Goal: Information Seeking & Learning: Learn about a topic

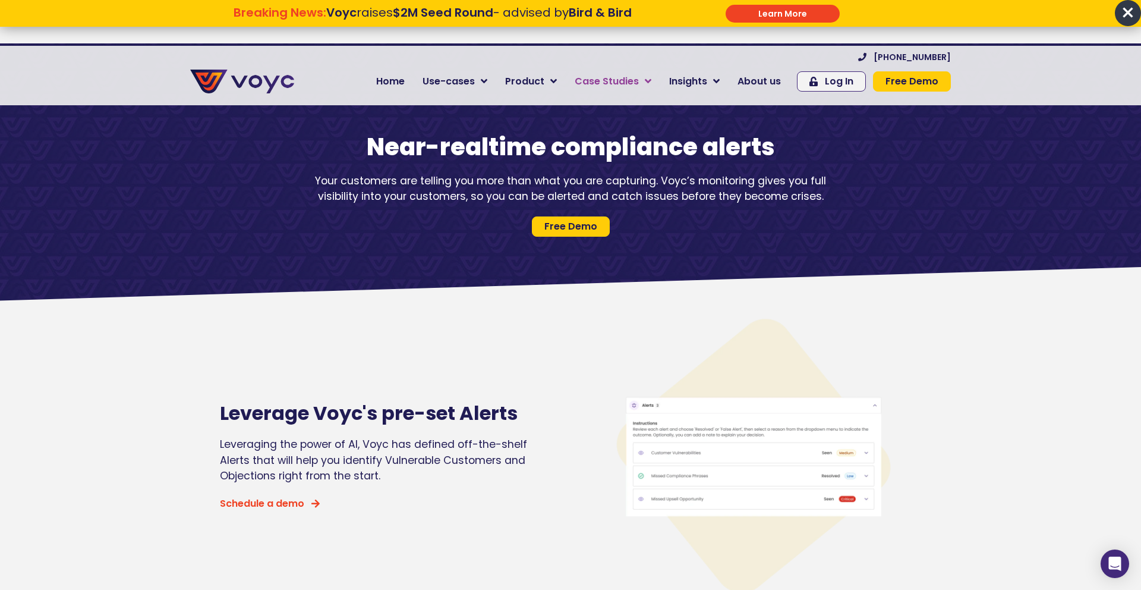
click at [620, 77] on span "Case Studies" at bounding box center [607, 81] width 64 height 14
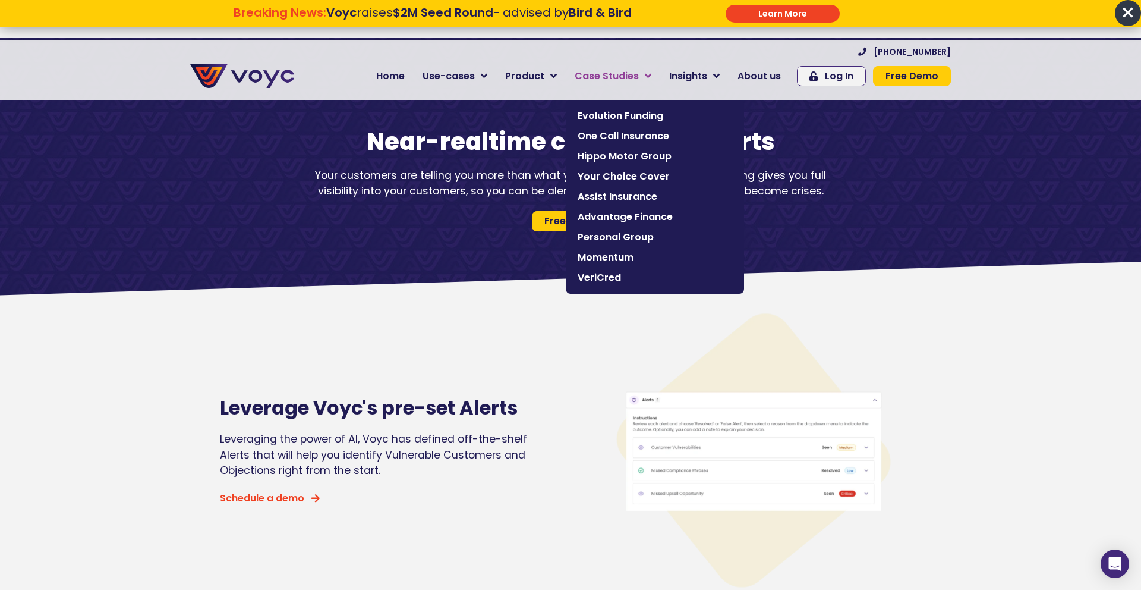
scroll to position [4, 0]
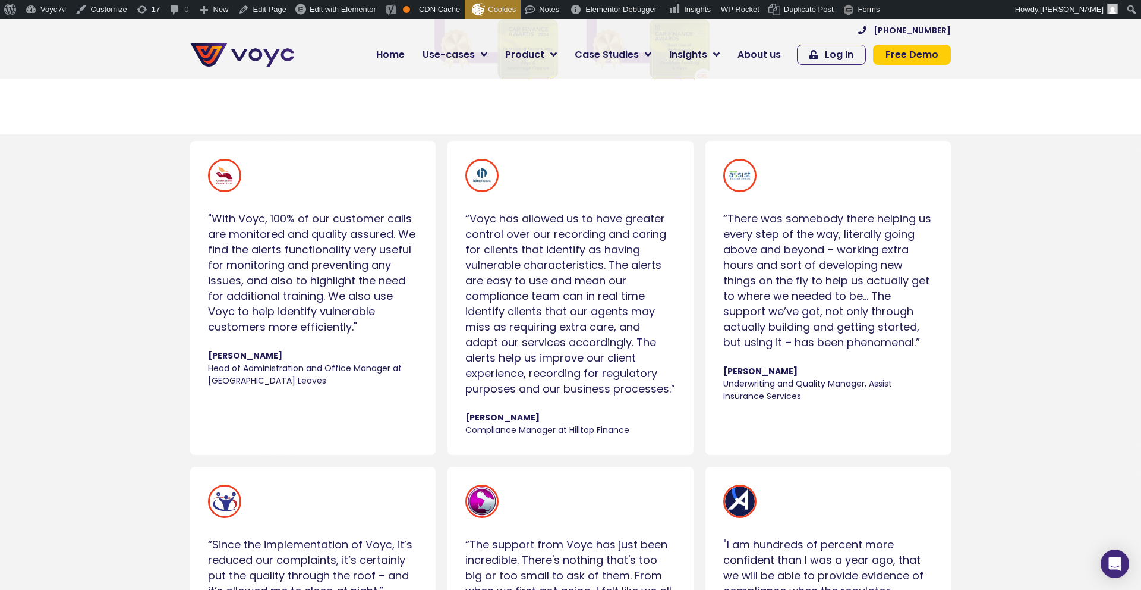
scroll to position [691, 0]
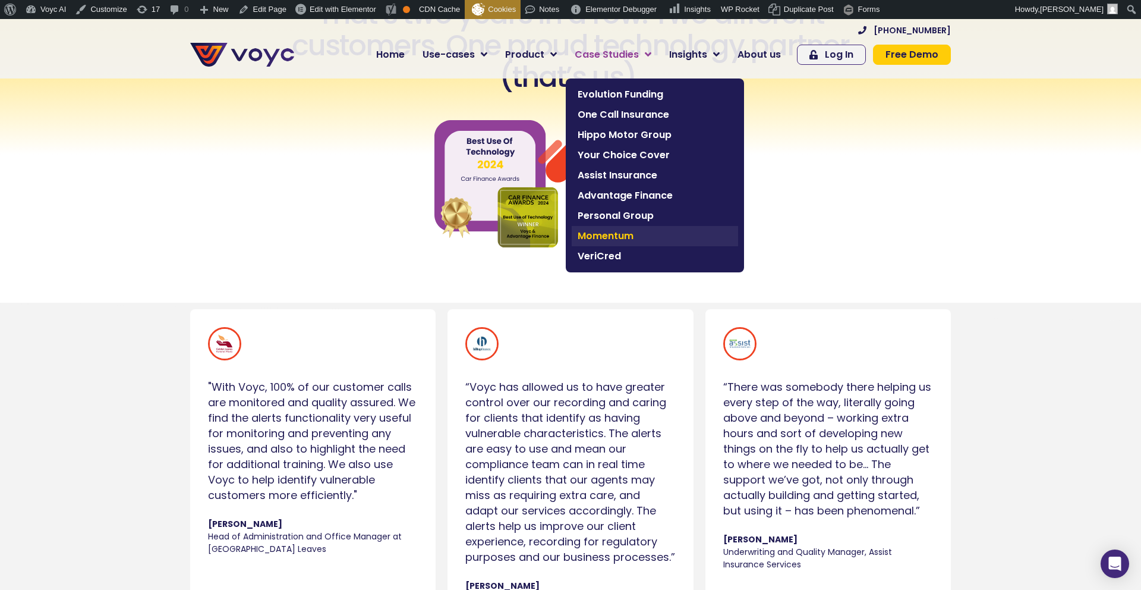
click at [594, 237] on span "Momentum" at bounding box center [655, 236] width 155 height 14
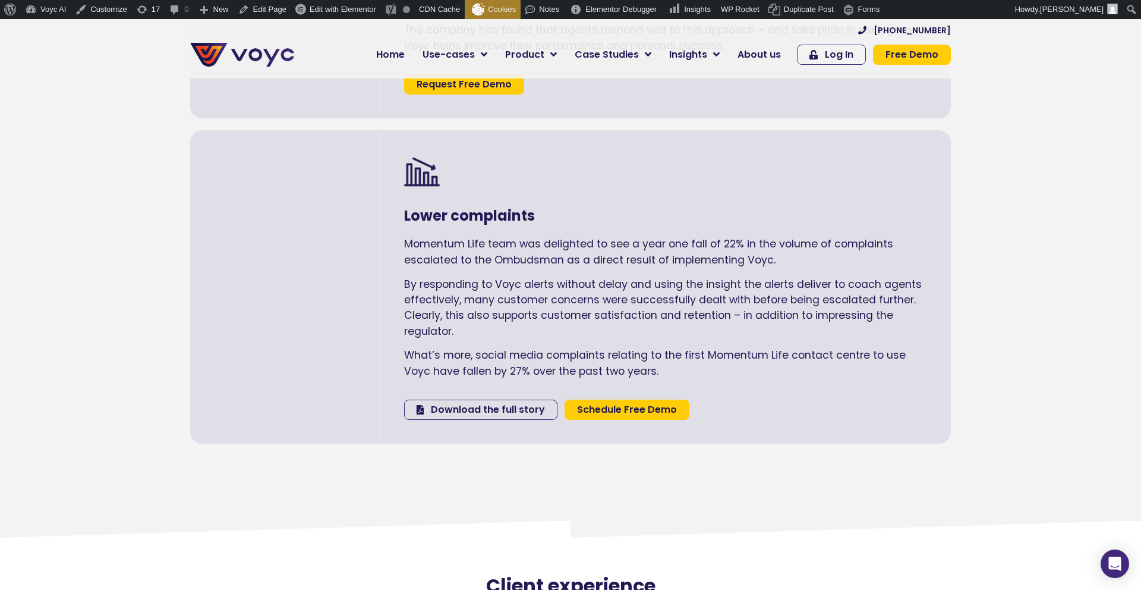
scroll to position [1776, 0]
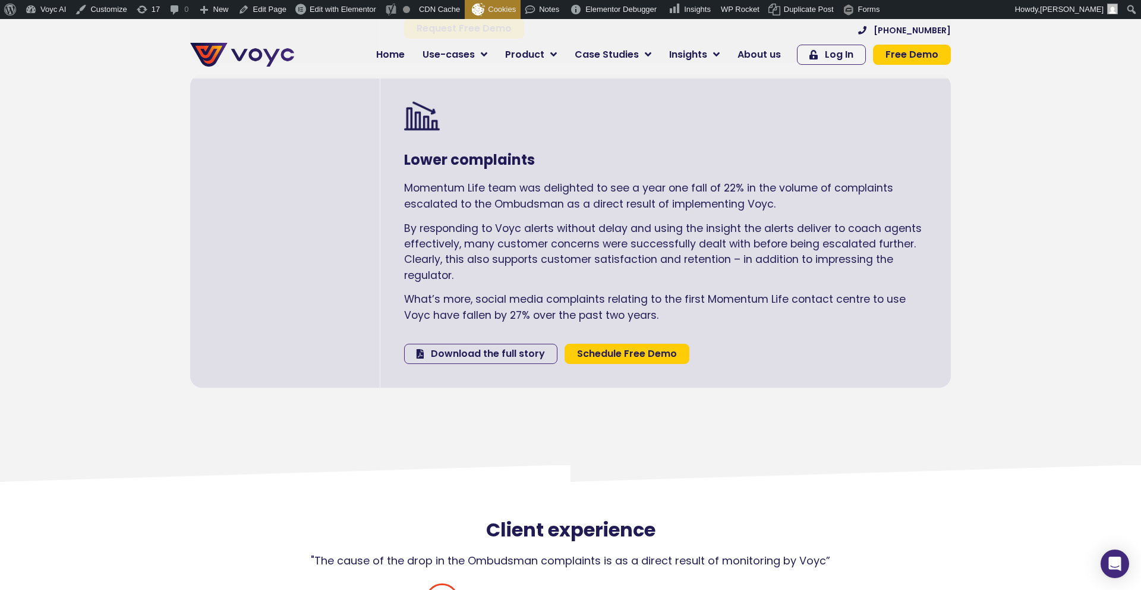
click at [401, 156] on div "Lower complaints Momentum Life team was delighted to see a year one fall of 22%…" at bounding box center [665, 230] width 571 height 313
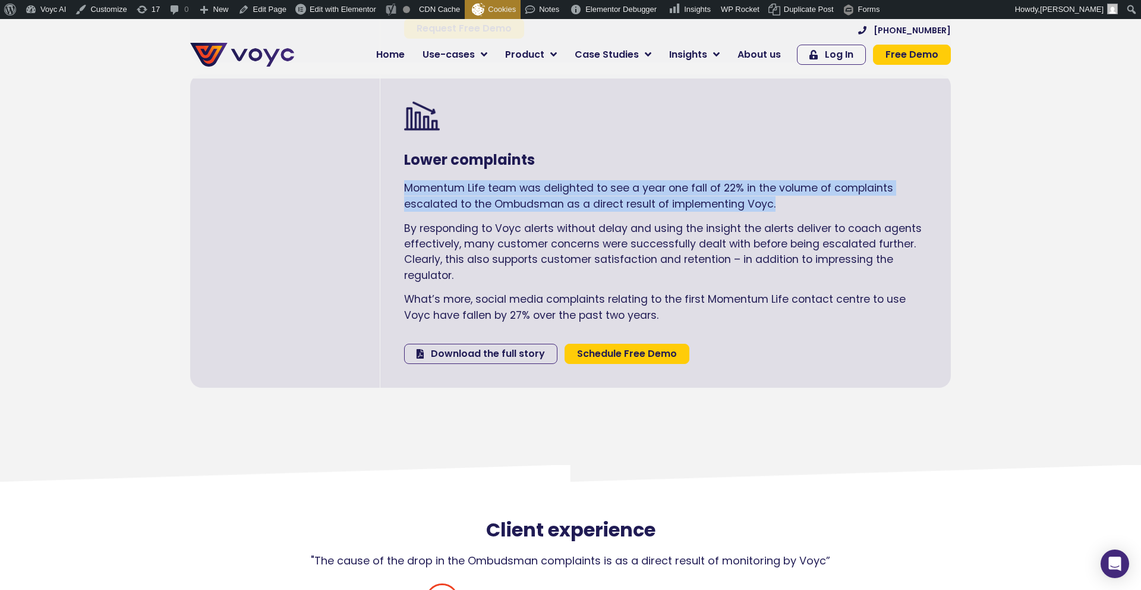
drag, startPoint x: 406, startPoint y: 155, endPoint x: 784, endPoint y: 173, distance: 378.4
click at [784, 180] on p "Momentum Life team was delighted to see a year one fall of 22% in the volume of…" at bounding box center [665, 195] width 523 height 31
click at [489, 349] on span "Download the full story" at bounding box center [488, 354] width 114 height 10
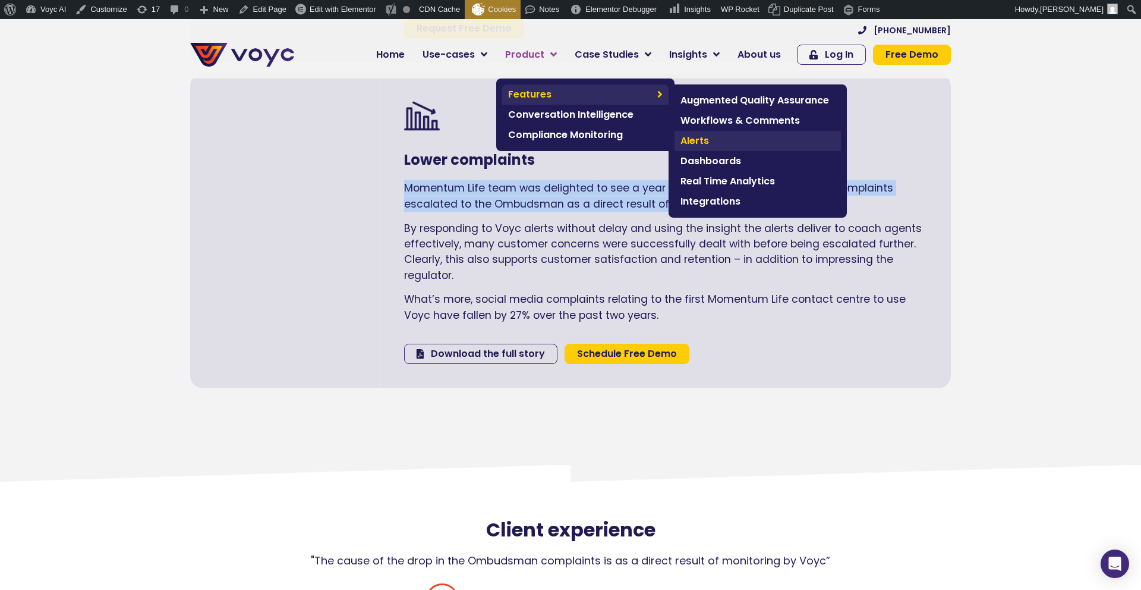
click at [714, 136] on span "Alerts" at bounding box center [757, 141] width 155 height 14
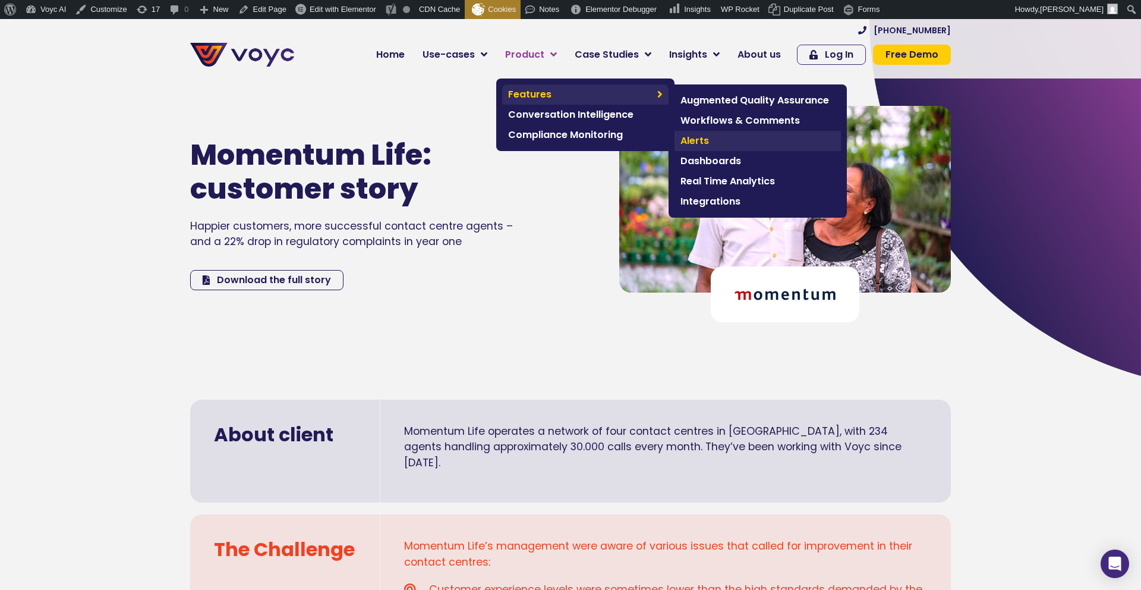
click at [697, 143] on span "Alerts" at bounding box center [757, 141] width 155 height 14
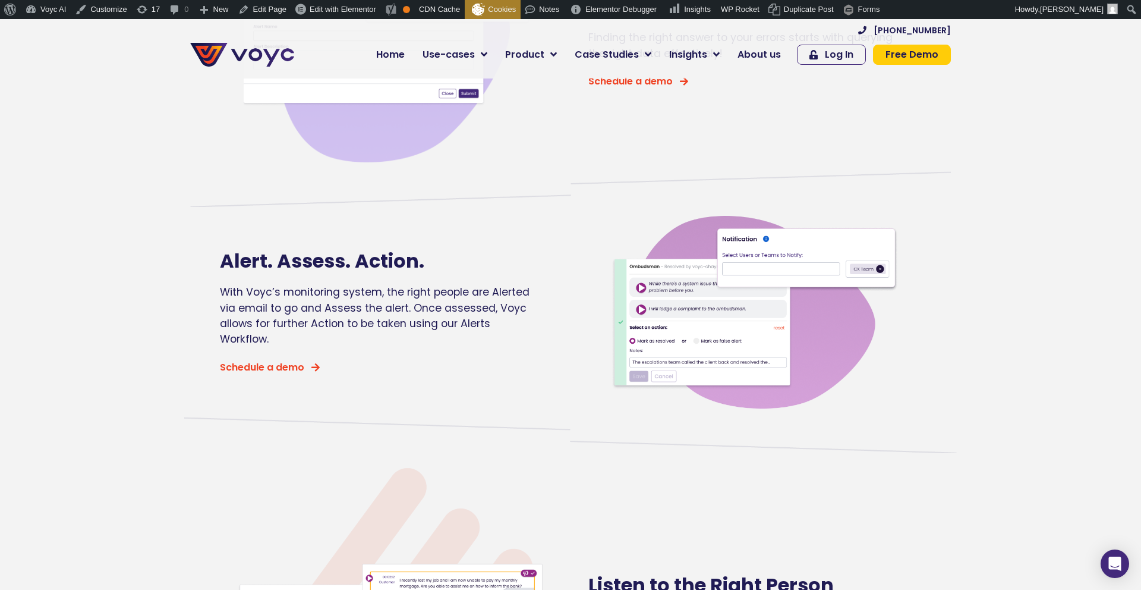
scroll to position [711, 0]
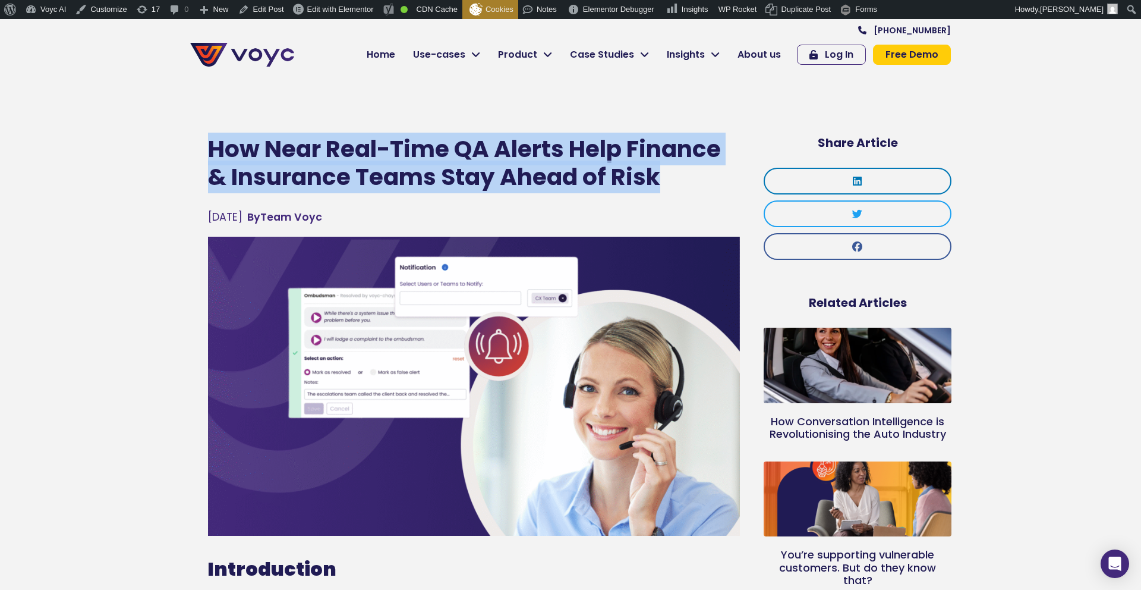
drag, startPoint x: 186, startPoint y: 149, endPoint x: 665, endPoint y: 185, distance: 480.4
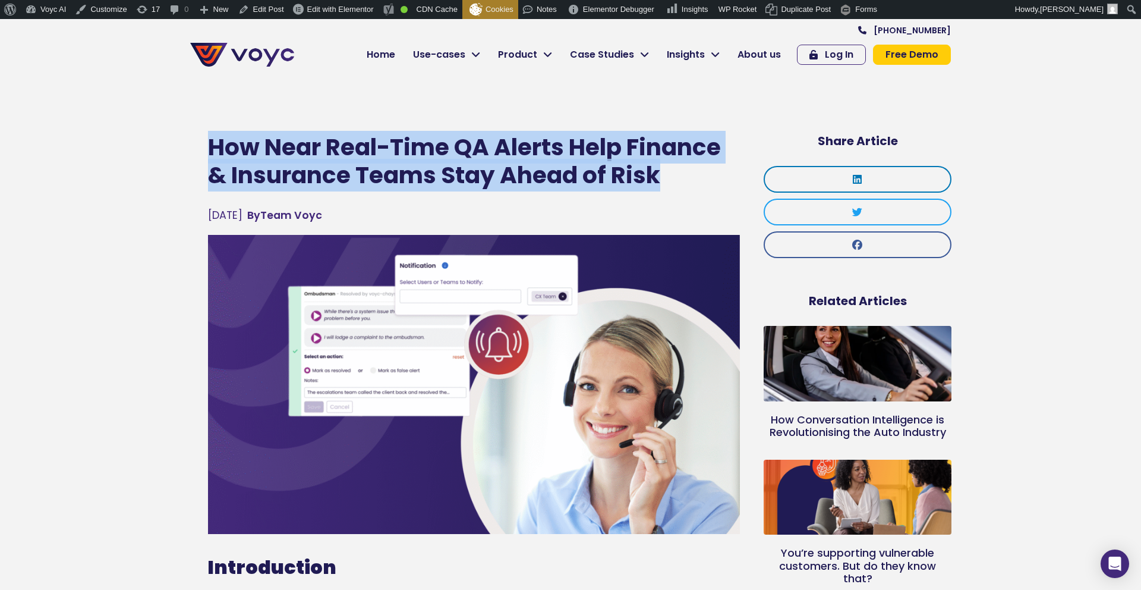
copy h1 "How Near Real-Time QA Alerts Help Finance & Insurance Teams Stay Ahead of Risk"
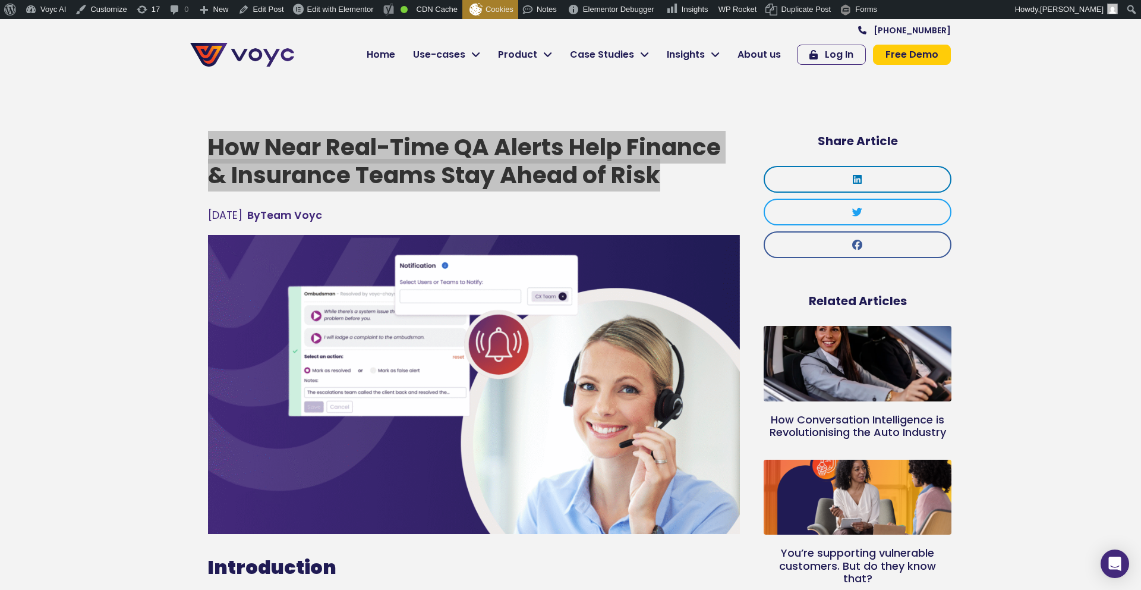
scroll to position [40, 0]
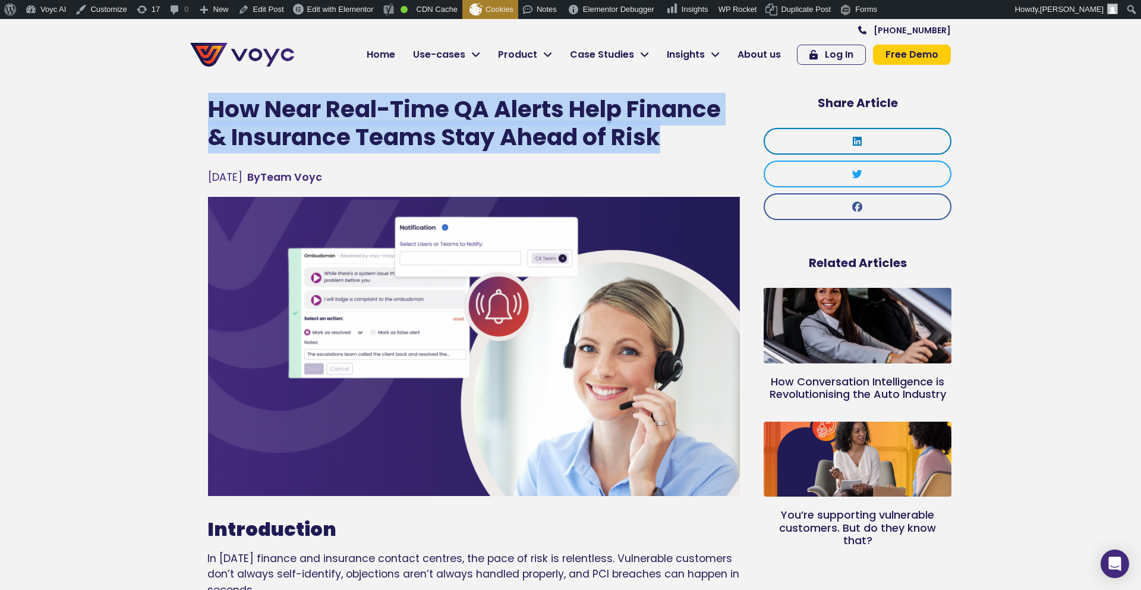
click at [257, 112] on h1 "How Near Real-Time QA Alerts Help Finance & Insurance Teams Stay Ahead of Risk" at bounding box center [474, 124] width 532 height 56
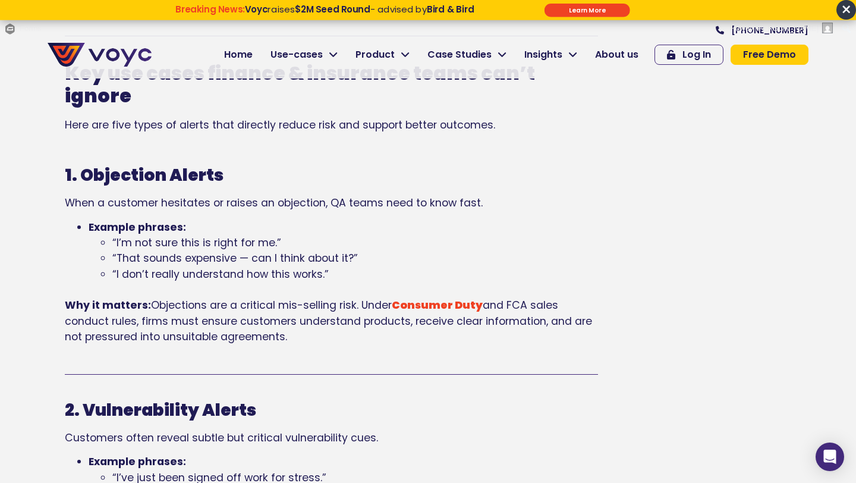
scroll to position [1041, 0]
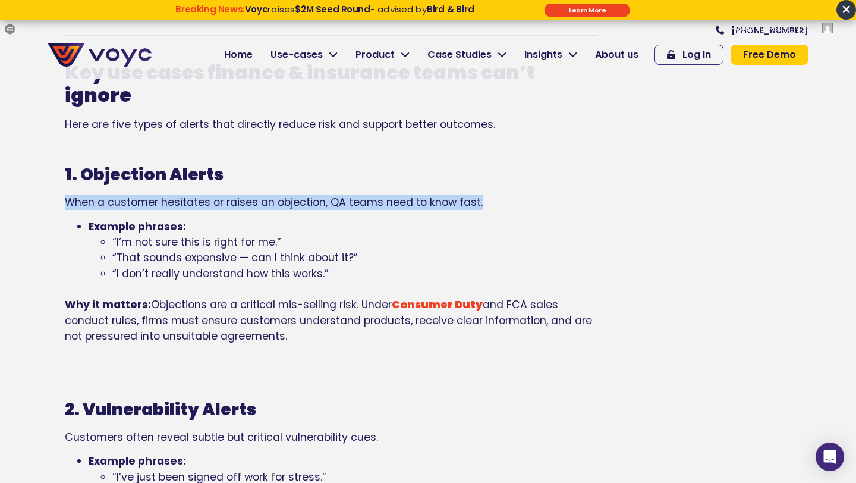
drag, startPoint x: 62, startPoint y: 204, endPoint x: 493, endPoint y: 207, distance: 431.5
click at [493, 207] on div "Key use cases finance & insurance teams can’t ignore Here are five types of ale…" at bounding box center [331, 220] width 545 height 338
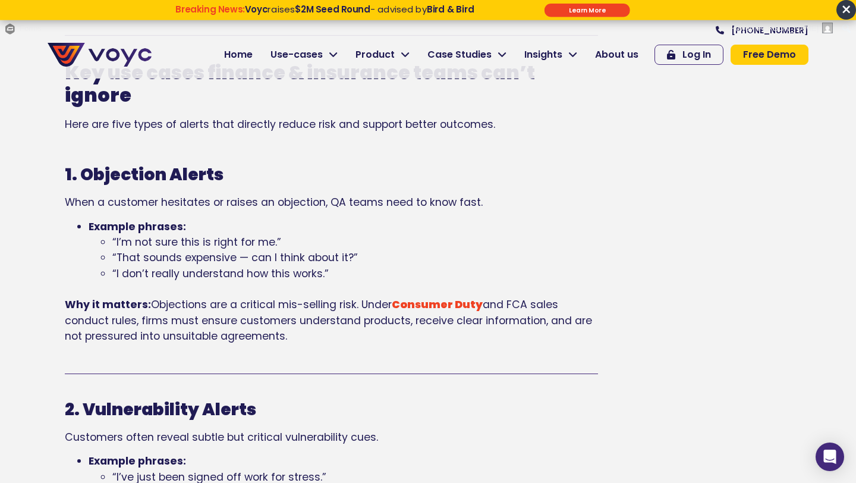
click at [107, 231] on b "Example phrases:" at bounding box center [137, 226] width 97 height 14
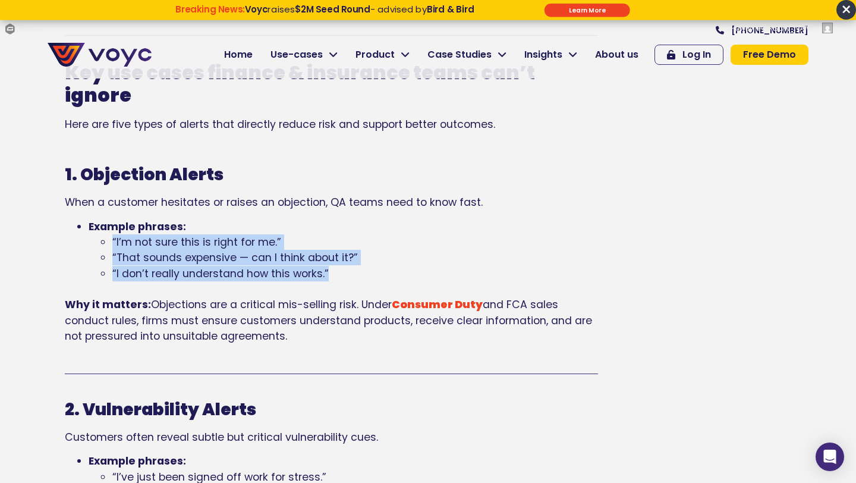
drag, startPoint x: 133, startPoint y: 244, endPoint x: 338, endPoint y: 272, distance: 206.9
click at [338, 272] on ul "“I’m not sure this is right for me.” “That sounds expensive — can I think about…" at bounding box center [343, 265] width 509 height 63
copy ul "“I’m not sure this is right for me.” “That sounds expensive — can I think about…"
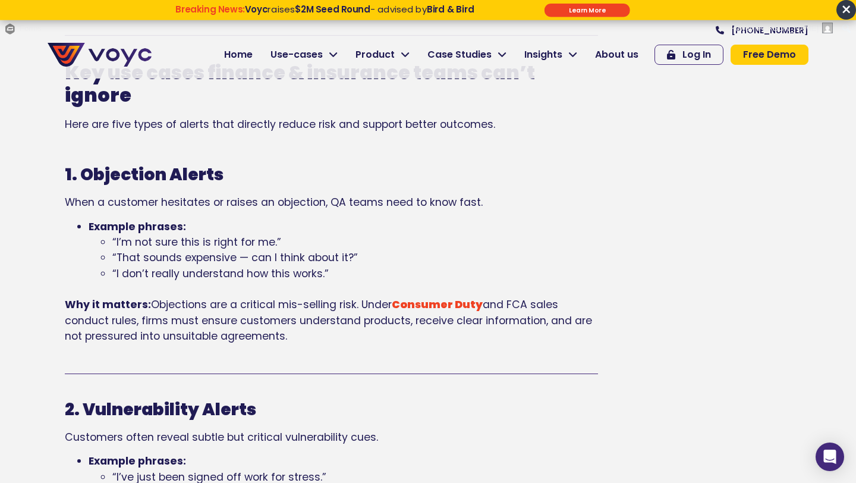
click at [68, 300] on b "Why it matters:" at bounding box center [108, 304] width 86 height 14
drag, startPoint x: 187, startPoint y: 323, endPoint x: 302, endPoint y: 337, distance: 115.6
click at [302, 337] on div "Key use cases finance & insurance teams can’t ignore Here are five types of ale…" at bounding box center [331, 220] width 545 height 338
copy p "Why it matters: Objections are a critical mis-selling risk. Under Consumer Duty…"
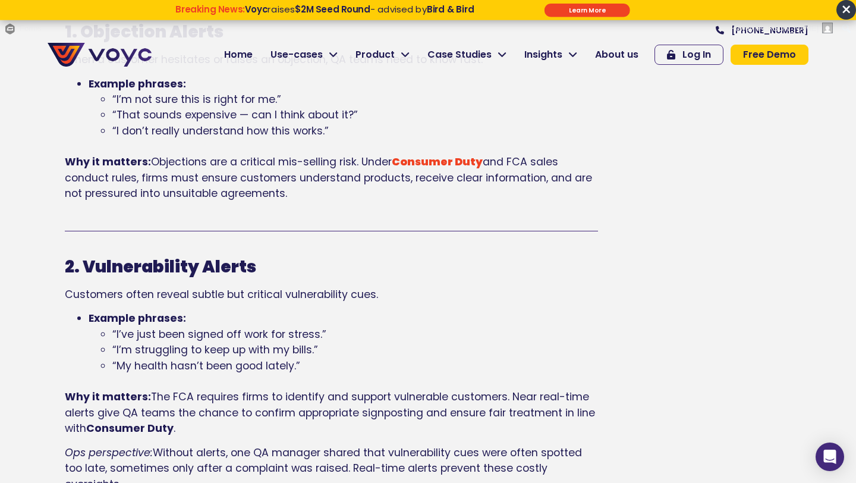
scroll to position [1228, 0]
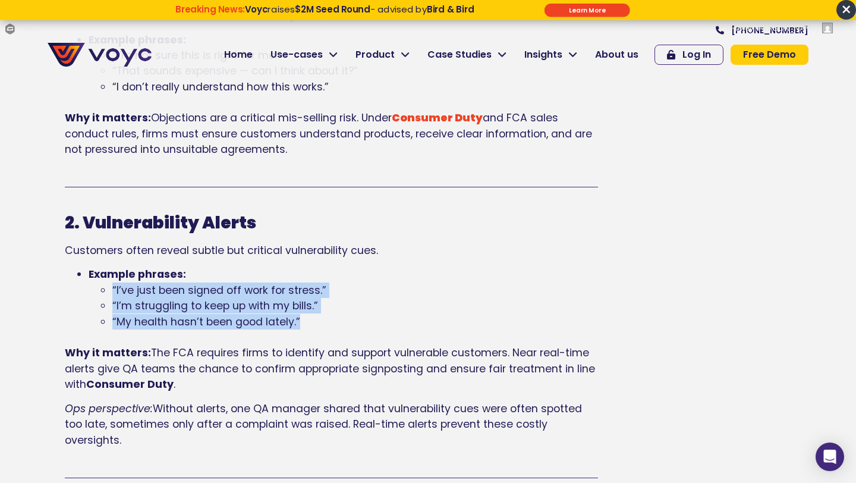
drag, startPoint x: 318, startPoint y: 321, endPoint x: 106, endPoint y: 289, distance: 214.0
click at [106, 289] on ul "“I’ve just been signed off work for stress.” “I’m struggling to keep up with my…" at bounding box center [343, 313] width 509 height 63
copy ul "“I’ve just been signed off work for stress.” “I’m struggling to keep up with my…"
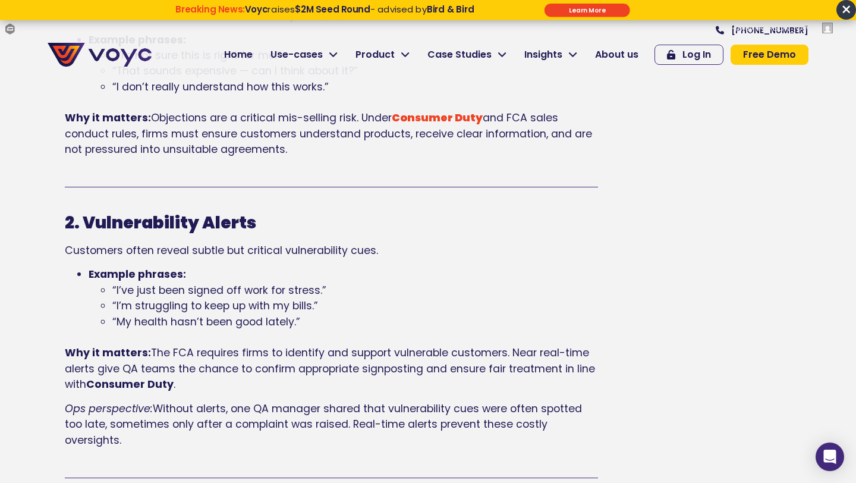
click at [149, 348] on span "The FCA requires firms to identify and support vulnerable customers. Near real-…" at bounding box center [330, 368] width 530 height 46
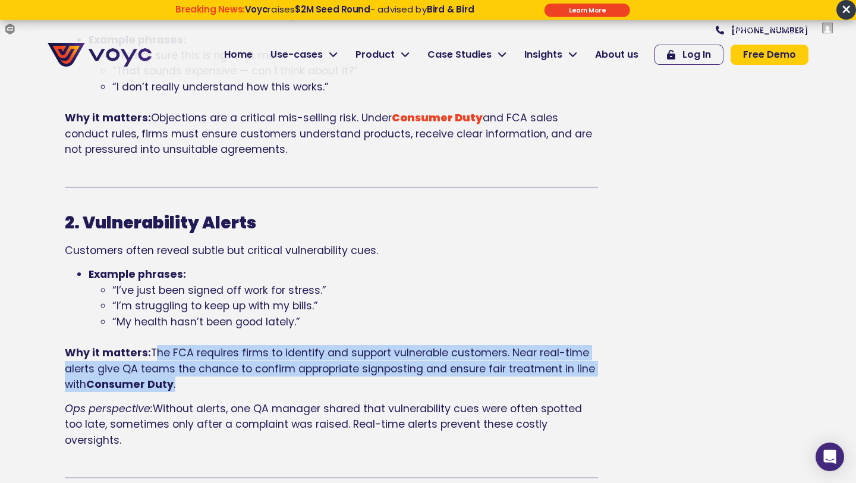
drag, startPoint x: 153, startPoint y: 350, endPoint x: 178, endPoint y: 387, distance: 44.5
click at [178, 387] on p "Why it matters: The FCA requires firms to identify and support vulnerable custo…" at bounding box center [331, 368] width 533 height 47
copy p "The FCA requires firms to identify and support vulnerable customers. Near real-…"
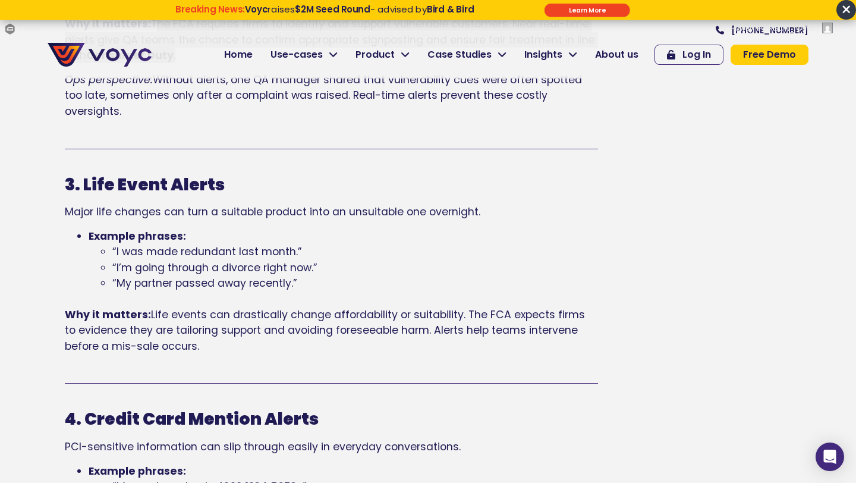
scroll to position [1555, 0]
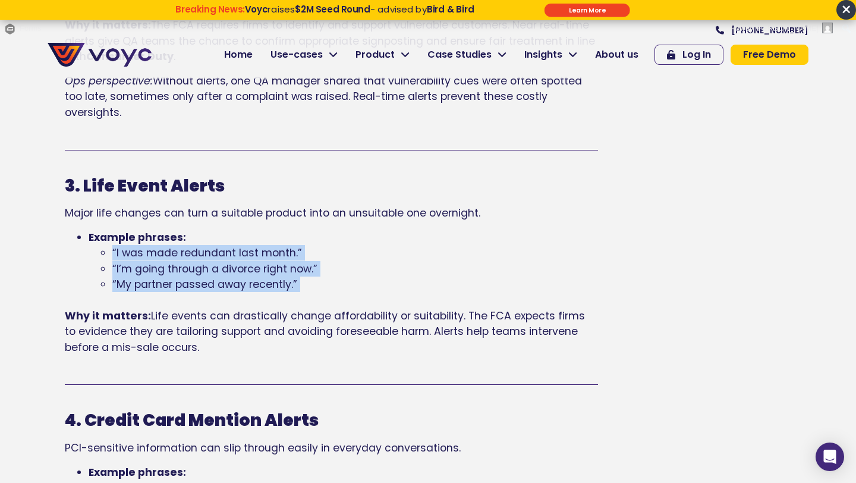
drag, startPoint x: 110, startPoint y: 248, endPoint x: 319, endPoint y: 294, distance: 214.1
click at [319, 294] on ul "“I was made redundant last month.” “I’m going through a divorce right now.” “My…" at bounding box center [343, 276] width 509 height 63
copy ul "“I was made redundant last month.” “I’m going through a divorce right now.” “My…"
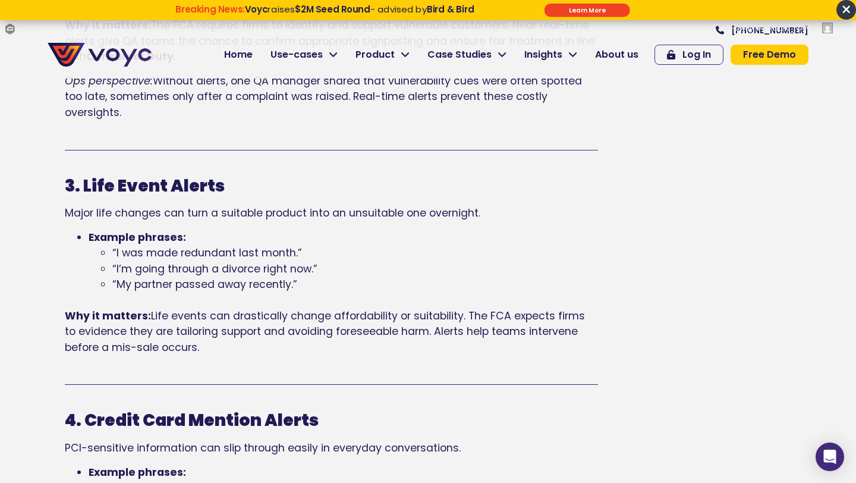
click at [256, 342] on p "Why it matters: Life events can drastically change affordability or suitability…" at bounding box center [331, 331] width 533 height 47
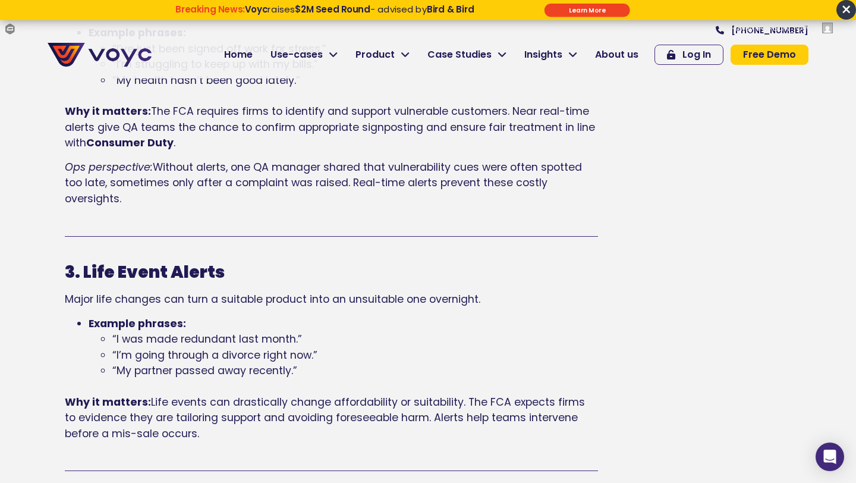
scroll to position [1599, 0]
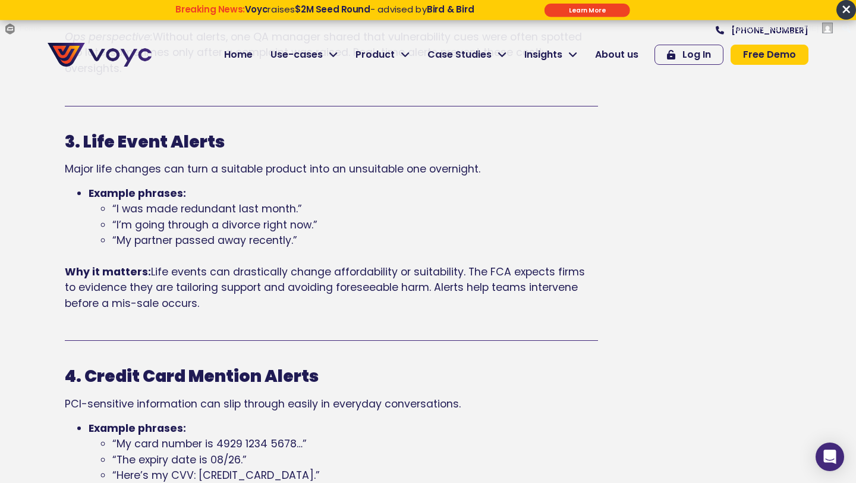
click at [261, 305] on p "Why it matters: Life events can drastically change affordability or suitability…" at bounding box center [331, 287] width 533 height 47
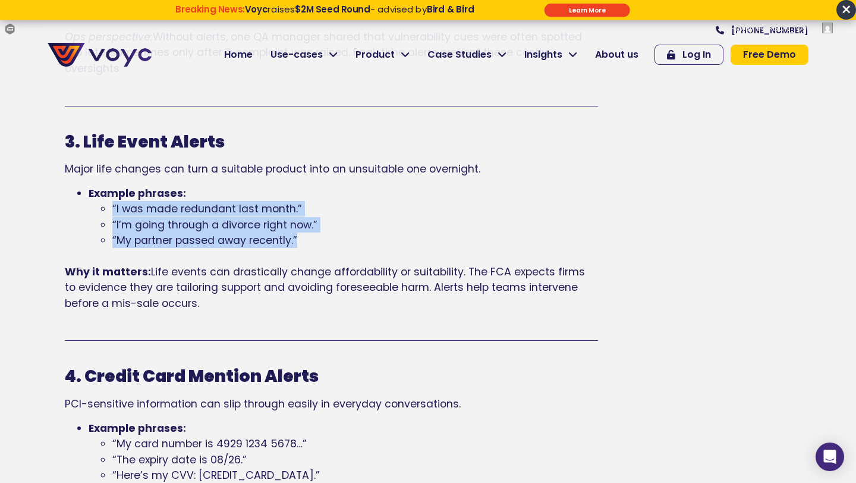
drag, startPoint x: 109, startPoint y: 205, endPoint x: 335, endPoint y: 242, distance: 228.3
click at [335, 242] on ul "“I was made redundant last month.” “I’m going through a divorce right now.” “My…" at bounding box center [343, 232] width 509 height 63
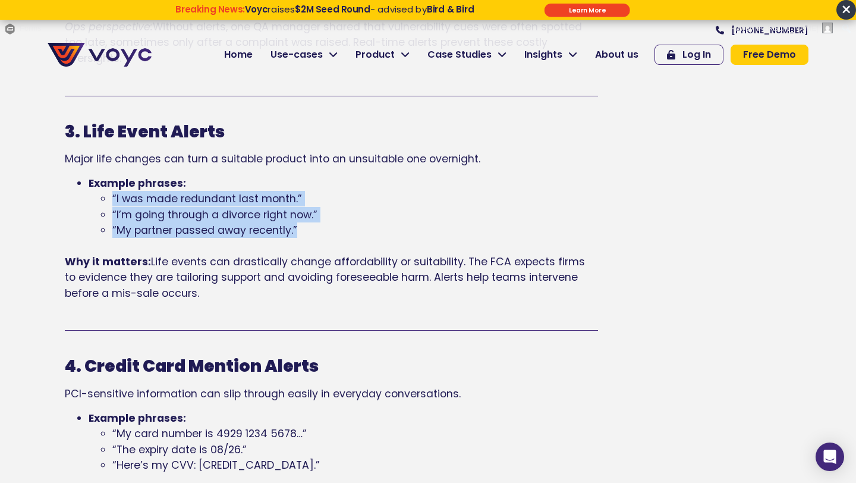
copy ul "“I was made redundant last month.” “I’m going through a divorce right now.” “My…"
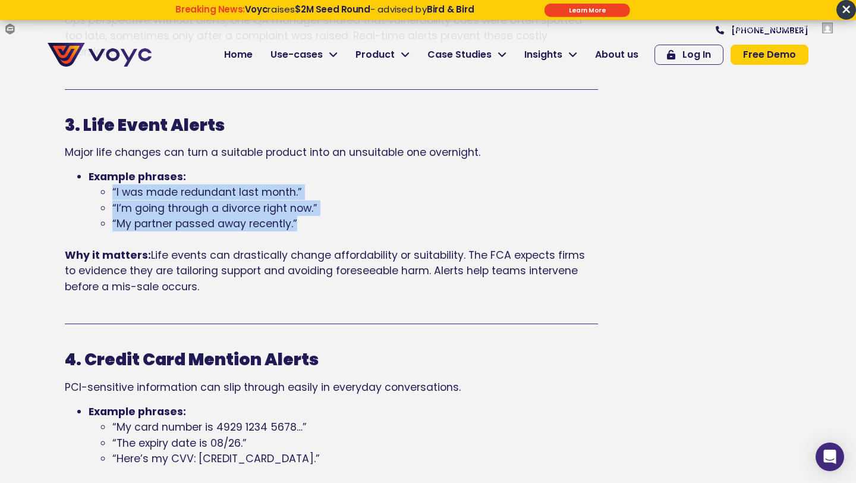
scroll to position [1617, 0]
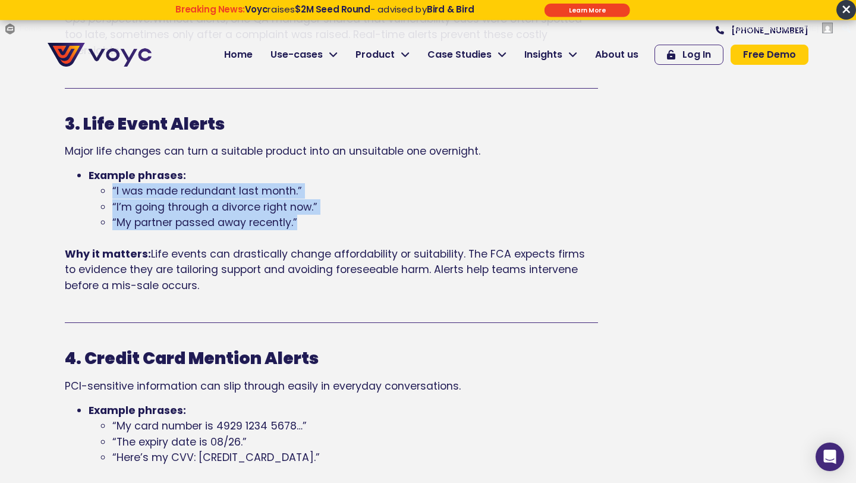
drag, startPoint x: 150, startPoint y: 248, endPoint x: 213, endPoint y: 290, distance: 76.0
click at [214, 290] on p "Why it matters: Life events can drastically change affordability or suitability…" at bounding box center [331, 269] width 533 height 47
copy span "Life events can drastically change affordability or suitability. The FCA expect…"
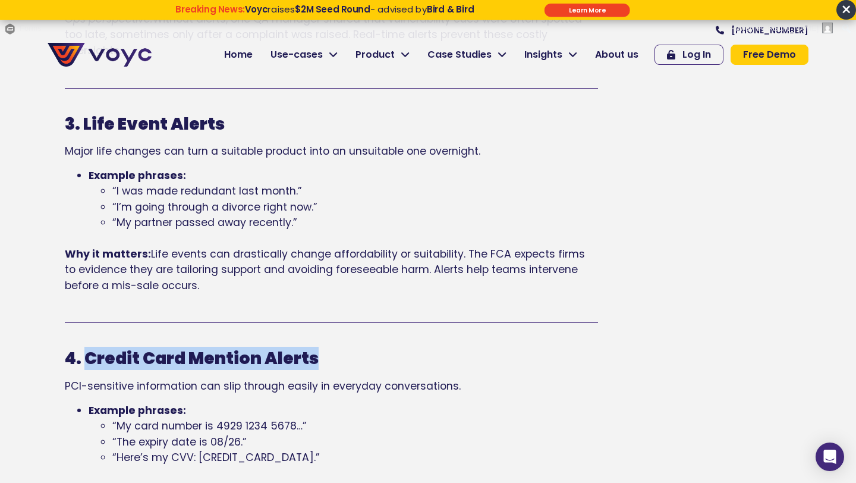
drag, startPoint x: 87, startPoint y: 357, endPoint x: 378, endPoint y: 370, distance: 290.9
click at [378, 370] on div "4. Credit Card Mention Alerts PCI-sensitive information can slip through easily…" at bounding box center [331, 437] width 533 height 179
copy b "Credit Card Mention Alerts"
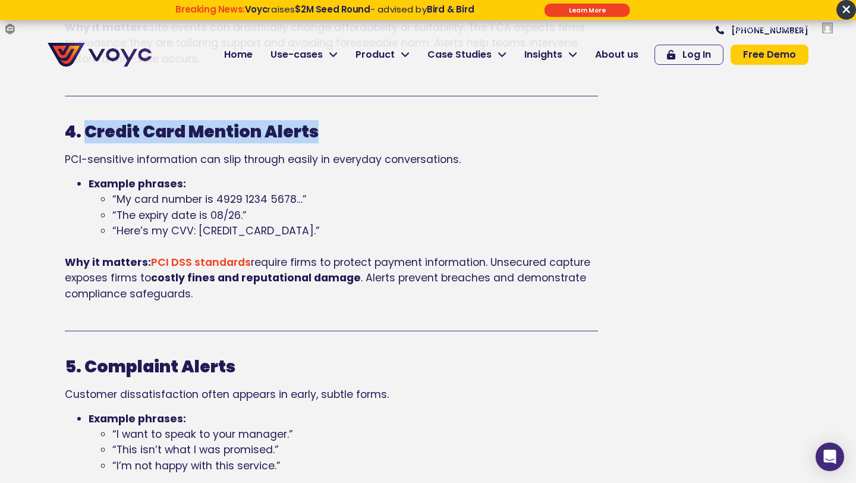
scroll to position [1813, 0]
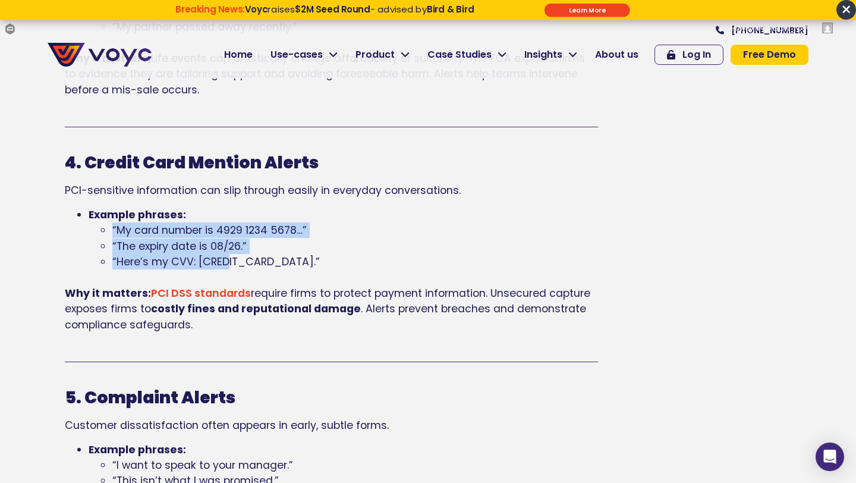
drag, startPoint x: 113, startPoint y: 229, endPoint x: 235, endPoint y: 264, distance: 127.3
click at [235, 264] on ul "“My card number is 4929 1234 5678…” “The expiry date is [CREDIT_CARD_DATA].” “H…" at bounding box center [343, 253] width 509 height 63
copy ul "“My card number is 4929 1234 5678…” “The expiry date is [CREDIT_CARD_DATA].” “H…"
click at [197, 327] on p "Why it matters: PCI DSS standards require firms to protect payment information.…" at bounding box center [331, 308] width 533 height 47
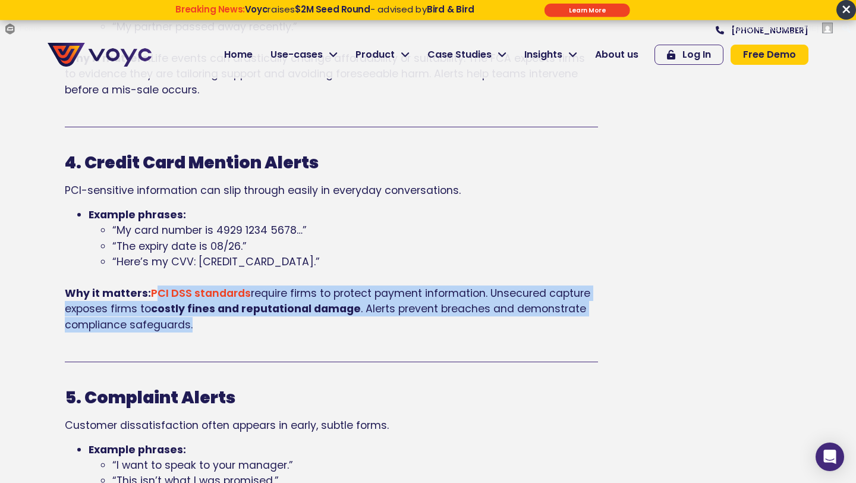
drag, startPoint x: 179, startPoint y: 310, endPoint x: 149, endPoint y: 295, distance: 33.8
click at [149, 295] on p "Why it matters: PCI DSS standards require firms to protect payment information.…" at bounding box center [331, 308] width 533 height 47
copy div "PCI DSS standards require firms to protect payment information. Unsecured captu…"
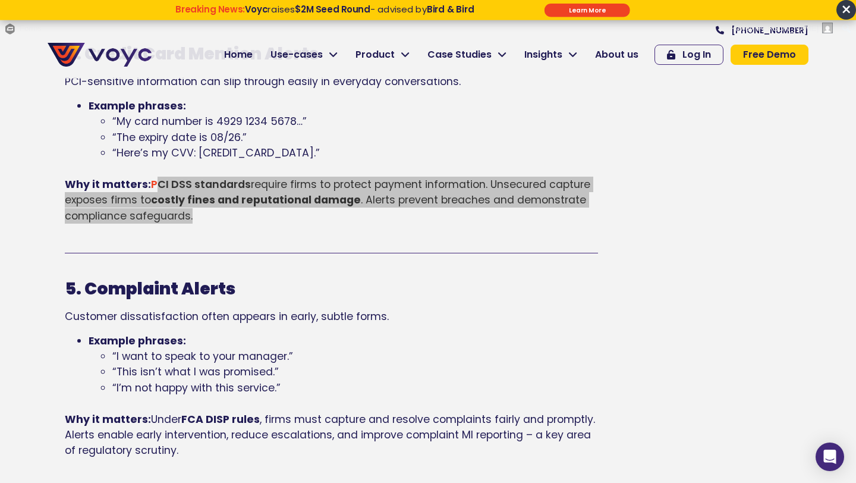
scroll to position [2009, 0]
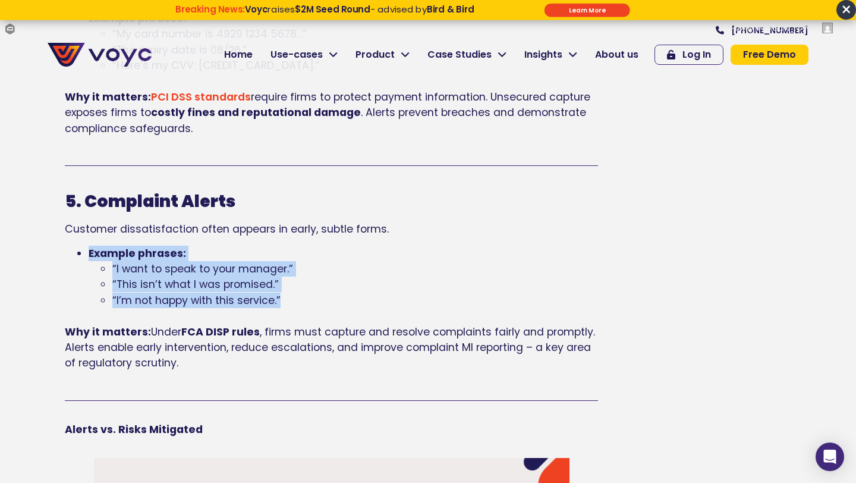
drag, startPoint x: 80, startPoint y: 247, endPoint x: 301, endPoint y: 300, distance: 226.6
click at [301, 300] on li "Example phrases: “I want to speak to your manager.” “This isn’t what I was prom…" at bounding box center [343, 284] width 509 height 78
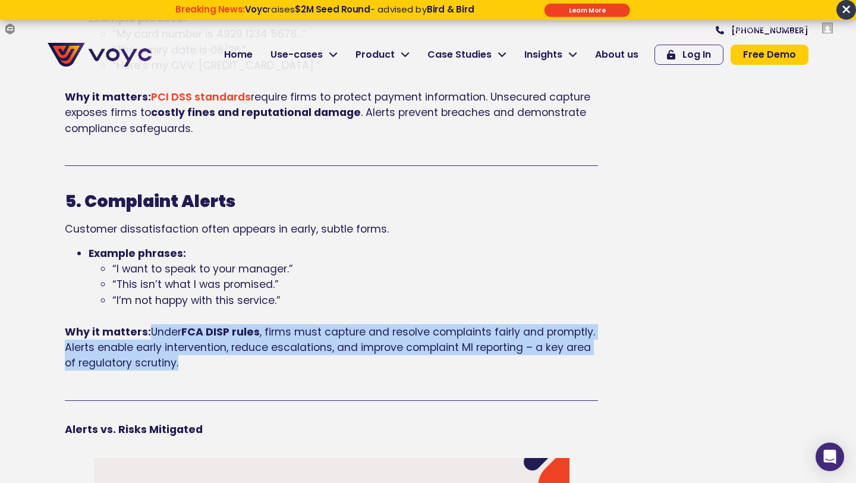
drag, startPoint x: 147, startPoint y: 326, endPoint x: 191, endPoint y: 365, distance: 58.9
click at [191, 365] on p "Why it matters: Under FCA DISP rules , firms must capture and resolve complaint…" at bounding box center [331, 347] width 533 height 47
